Goal: Task Accomplishment & Management: Complete application form

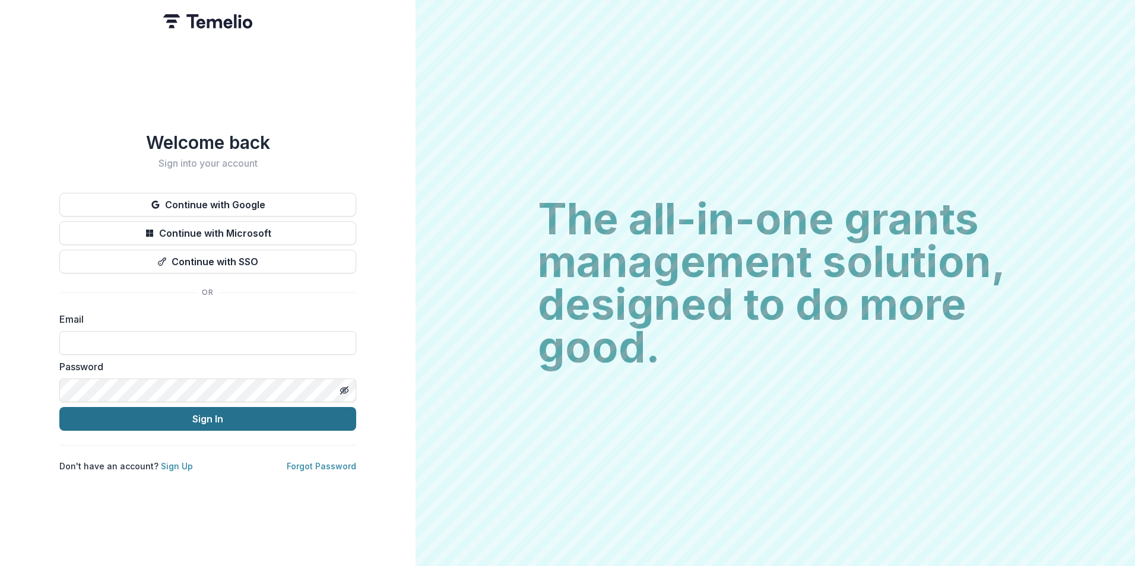
type input "**********"
click at [129, 407] on button "Sign In" at bounding box center [207, 419] width 297 height 24
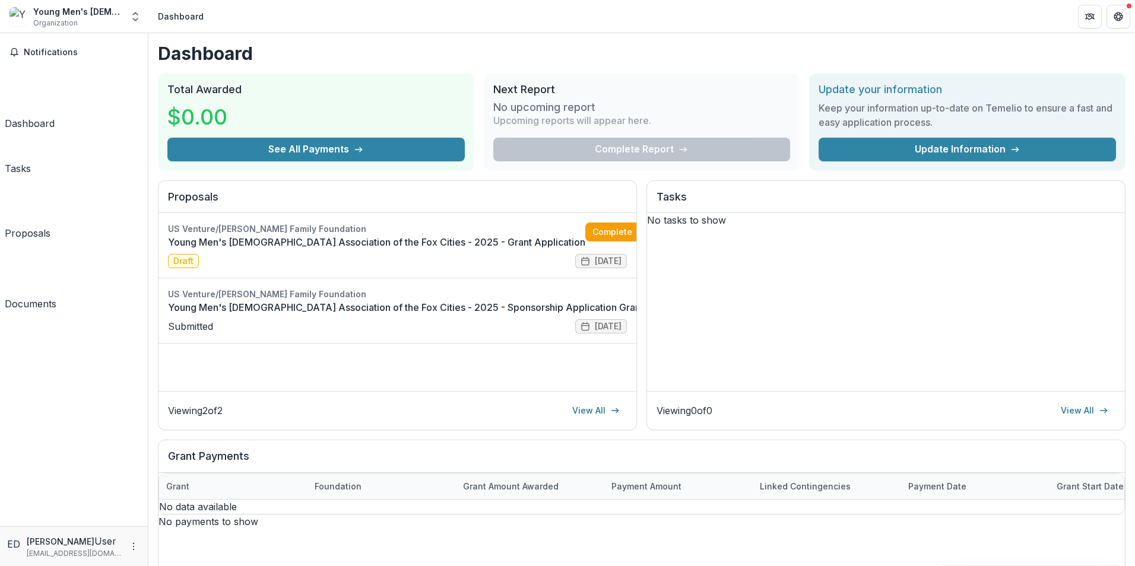
click at [961, 227] on div "No tasks to show" at bounding box center [886, 220] width 478 height 14
click at [562, 249] on link "Young Men's Christian Association of the Fox Cities - 2025 - Grant Application" at bounding box center [376, 242] width 417 height 14
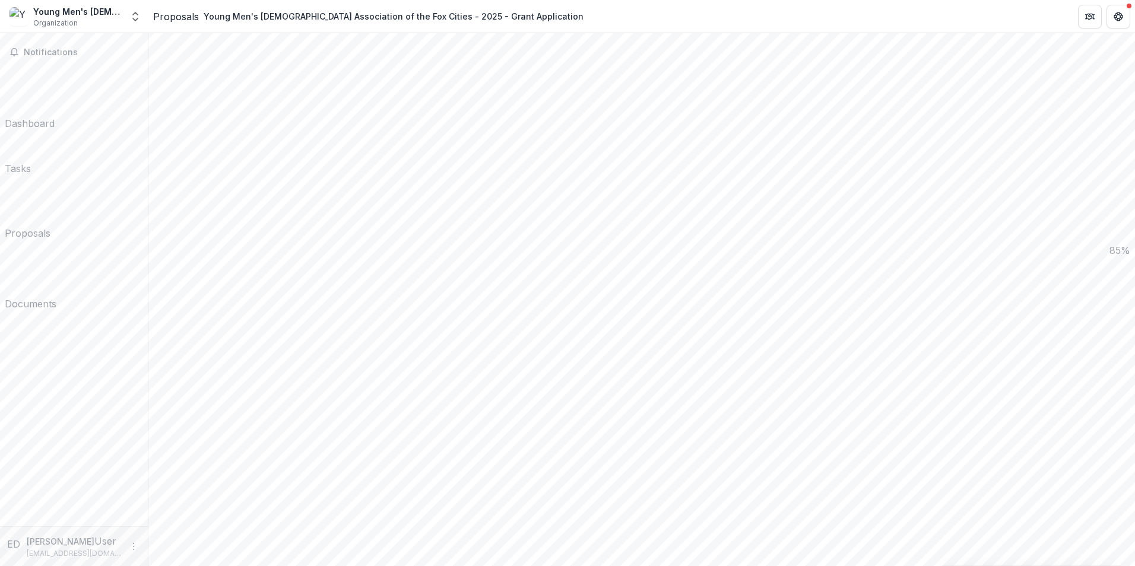
scroll to position [1306, 0]
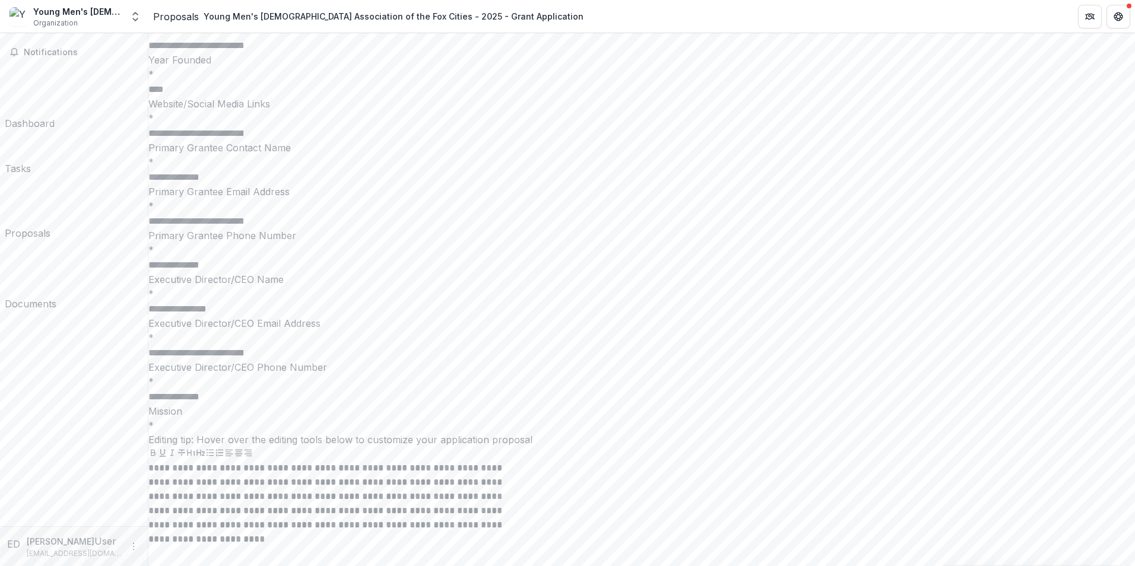
scroll to position [3087, 0]
drag, startPoint x: 327, startPoint y: 303, endPoint x: 344, endPoint y: 290, distance: 22.0
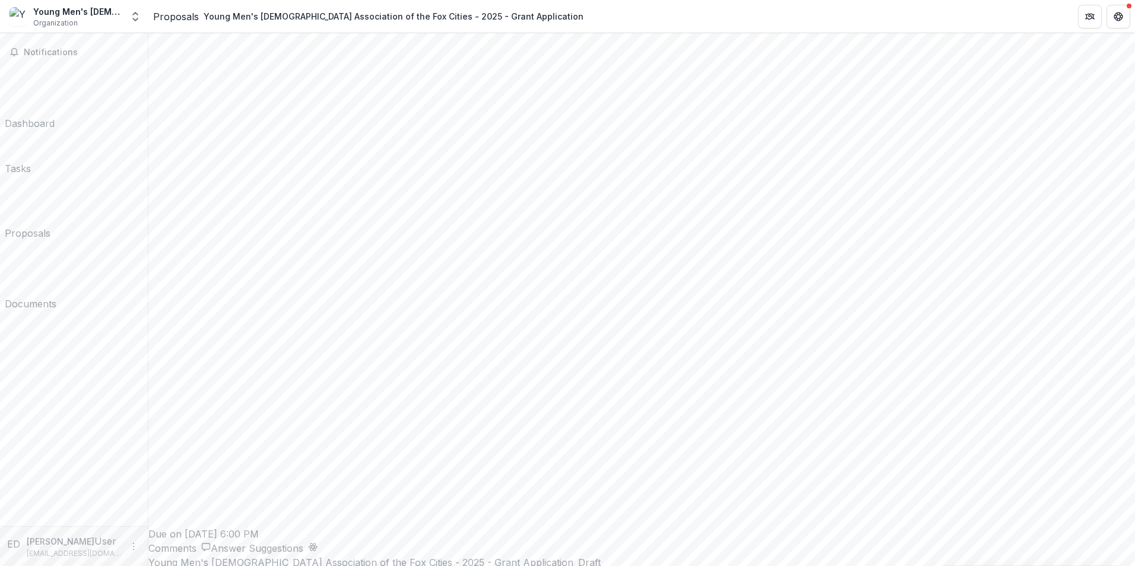
scroll to position [2494, 0]
type input "**********"
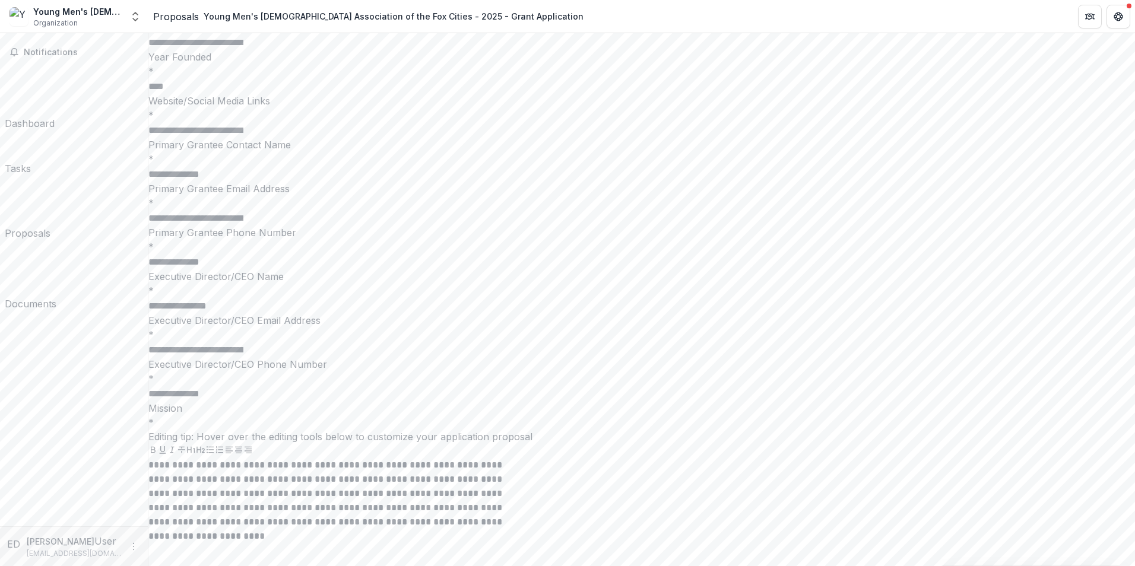
scroll to position [3087, 0]
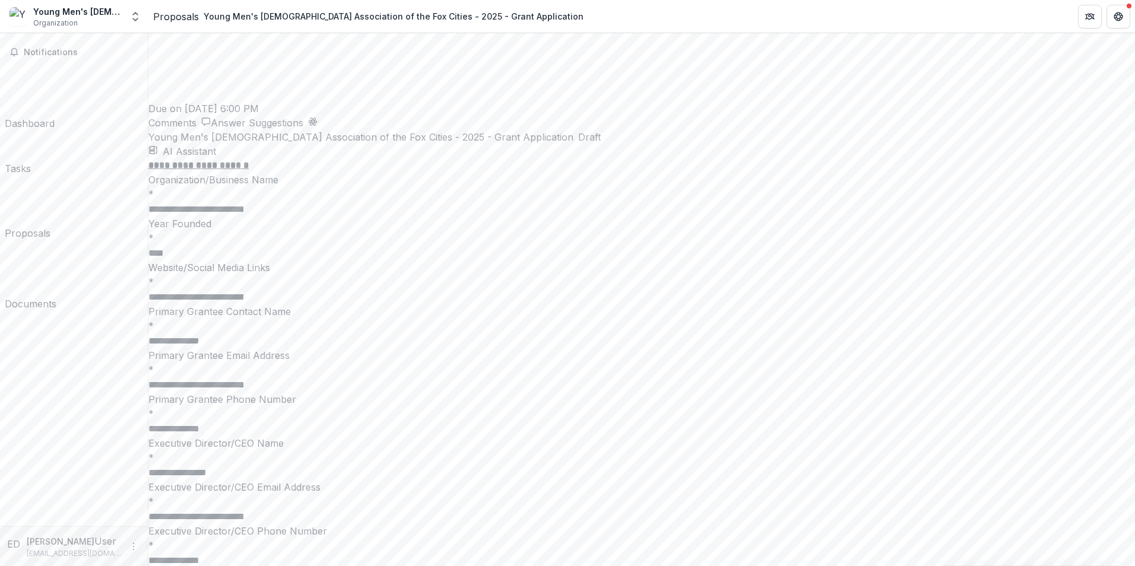
scroll to position [2791, 0]
